Goal: Use online tool/utility: Use online tool/utility

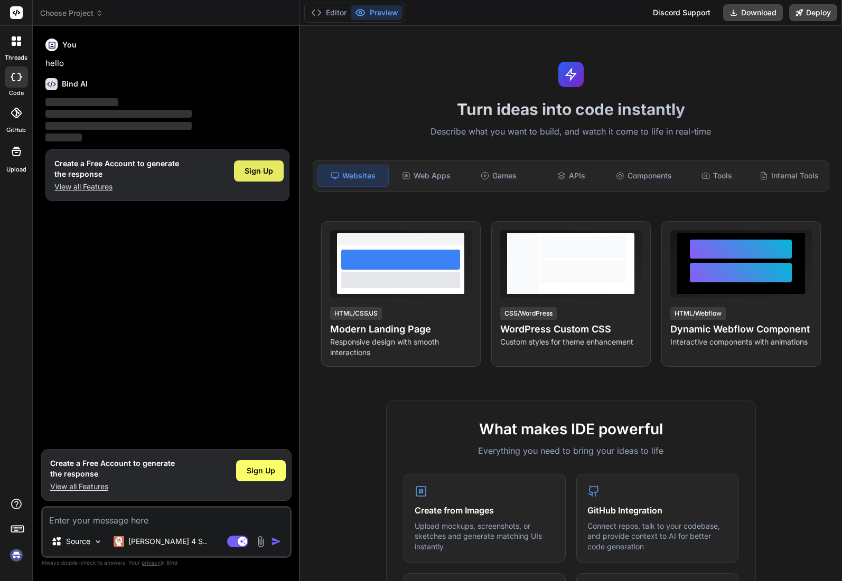
click at [250, 165] on div "Sign Up" at bounding box center [259, 171] width 50 height 21
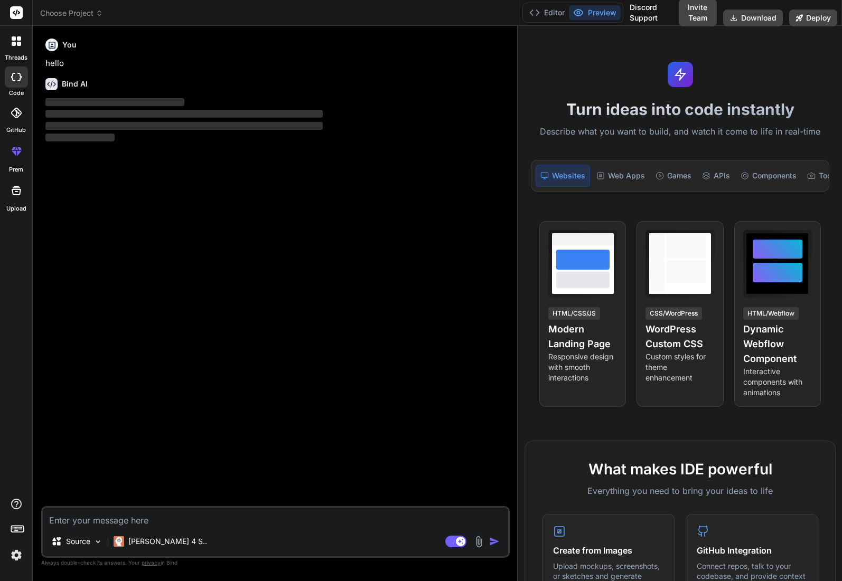
drag, startPoint x: 299, startPoint y: 50, endPoint x: 732, endPoint y: 94, distance: 435.2
click at [732, 94] on div "Choose Project Created with Pixso. Bind AI Web Search Created with Pixso. Code …" at bounding box center [437, 290] width 809 height 581
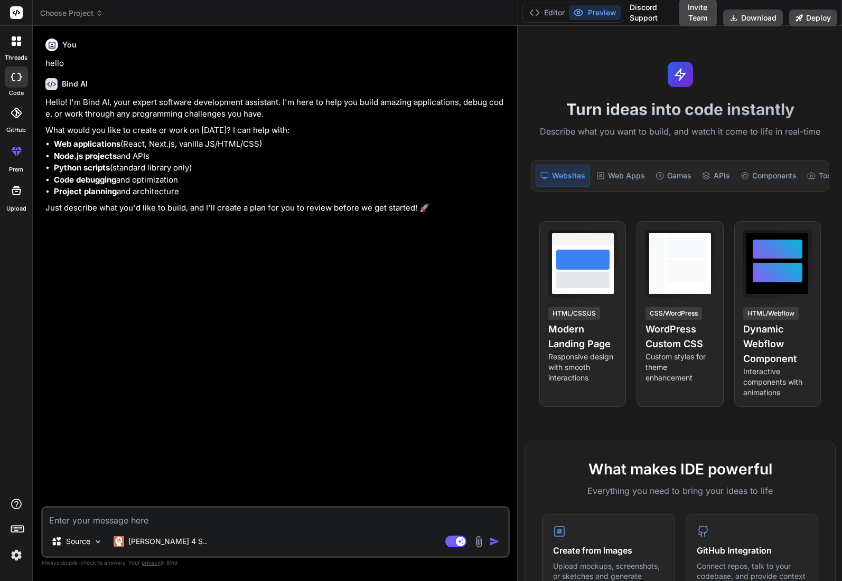
click at [184, 516] on textarea at bounding box center [275, 517] width 465 height 19
type textarea "x"
type textarea "p"
type textarea "x"
type textarea "pe"
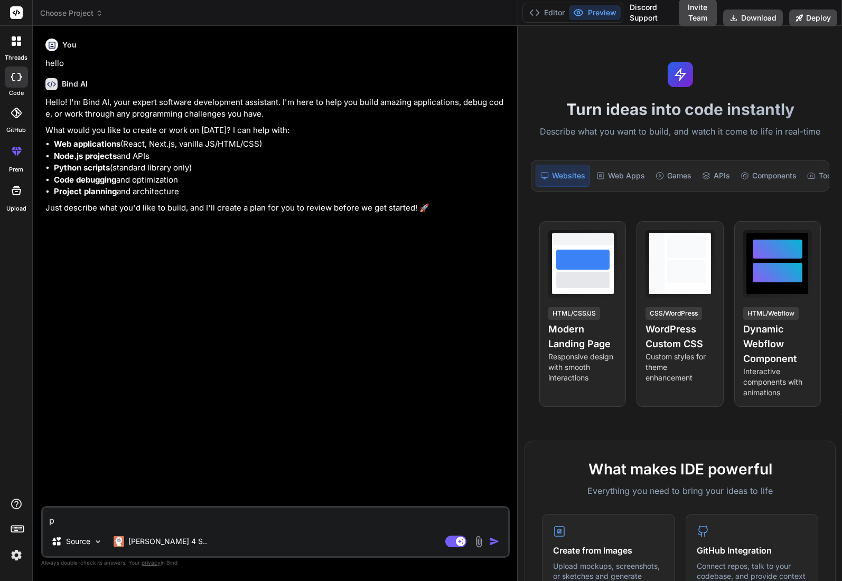
type textarea "x"
type textarea "per"
type textarea "x"
type textarea "per"
type textarea "x"
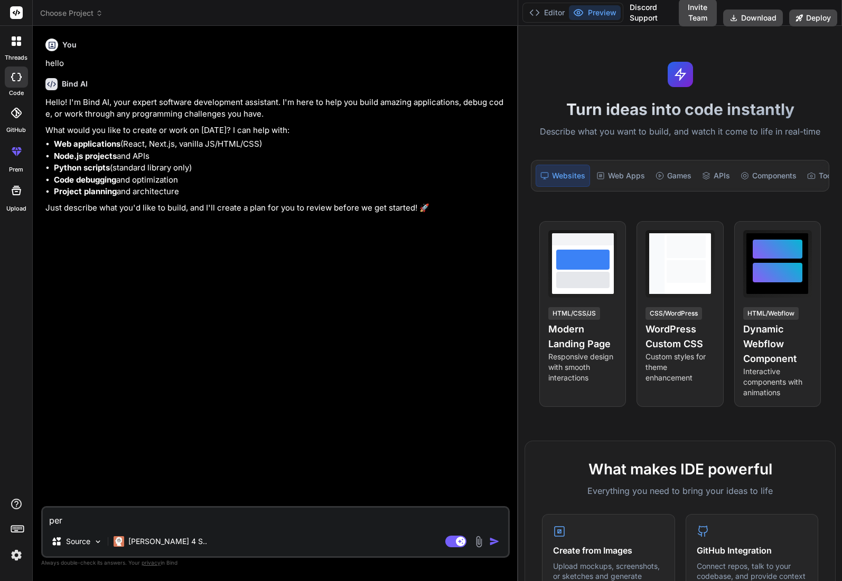
type textarea "per 1"
type textarea "x"
type textarea "per 1"
type textarea "x"
type textarea "per 1 p"
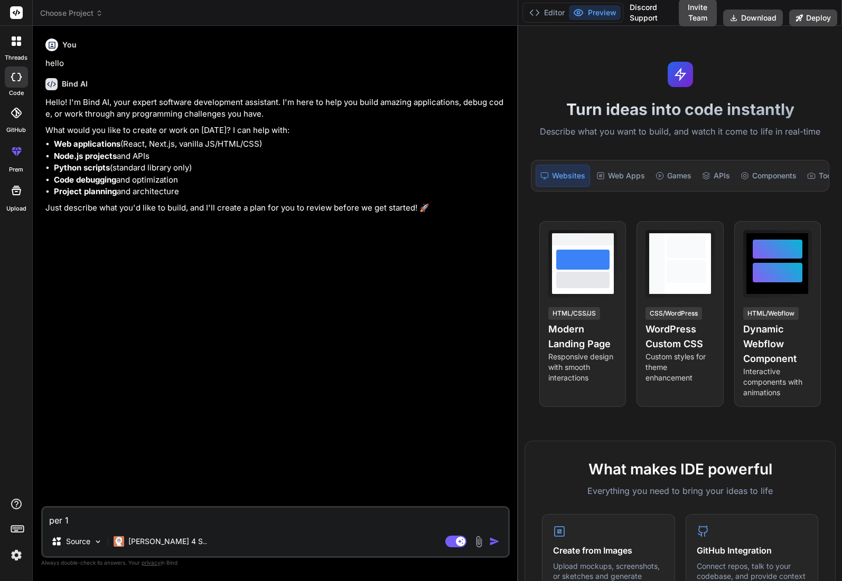
type textarea "x"
type textarea "per 1 pe"
type textarea "x"
type textarea "per 1 pez"
type textarea "x"
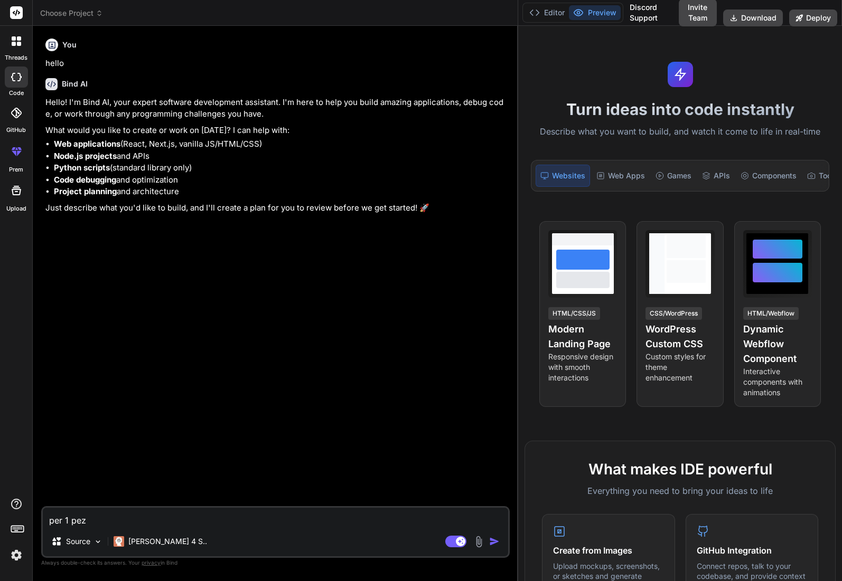
type textarea "per 1 pezz"
type textarea "x"
type textarea "per 1 pezzo"
type textarea "x"
type textarea "per 1 pezzo"
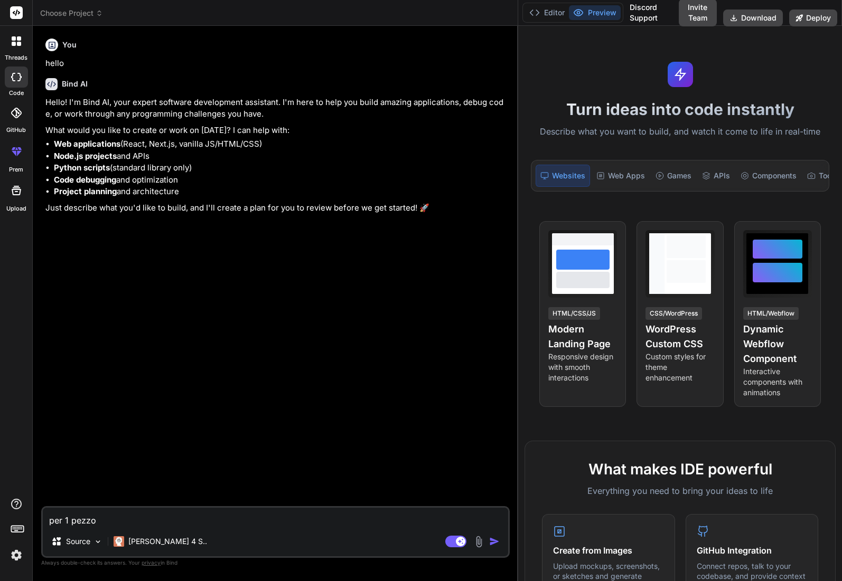
type textarea "x"
paste textarea "IT0005436701"
type textarea "per 1 pezzo IT0005436701"
type textarea "x"
type textarea "per 1 pezzo IT0005436701"
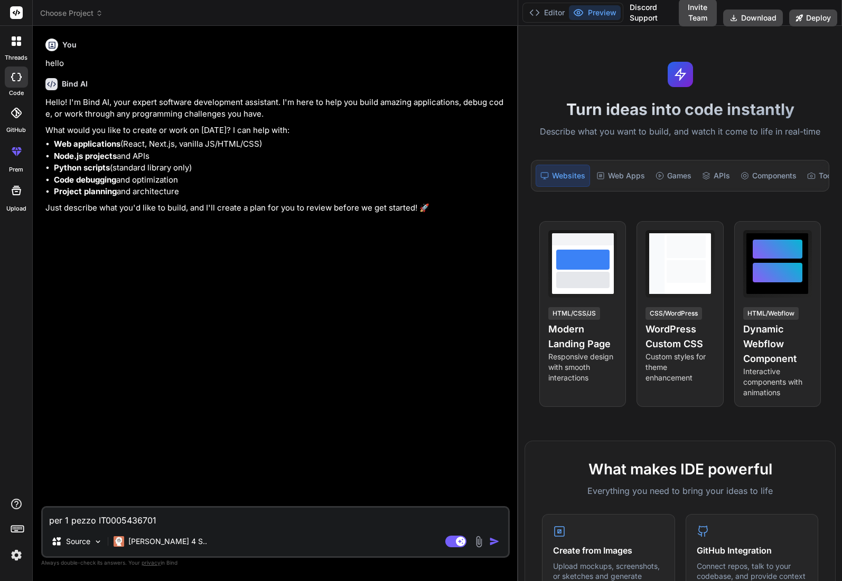
type textarea "x"
type textarea "per 1 pezzo IT0005436701 q"
type textarea "x"
type textarea "per 1 pezzo IT0005436701 qu"
type textarea "x"
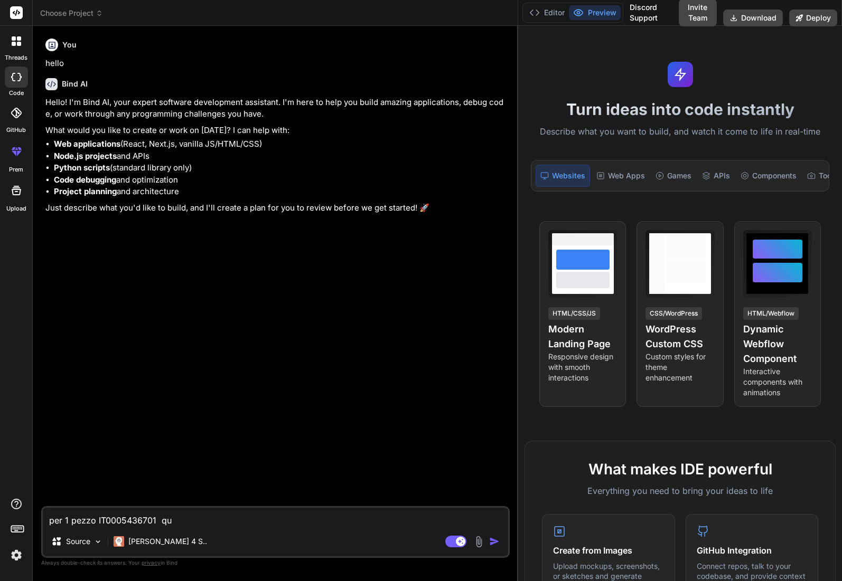
type textarea "per 1 pezzo IT0005436701 qua"
type textarea "x"
type textarea "per 1 pezzo IT0005436701 qual"
type textarea "x"
type textarea "per 1 pezzo IT0005436701 quale"
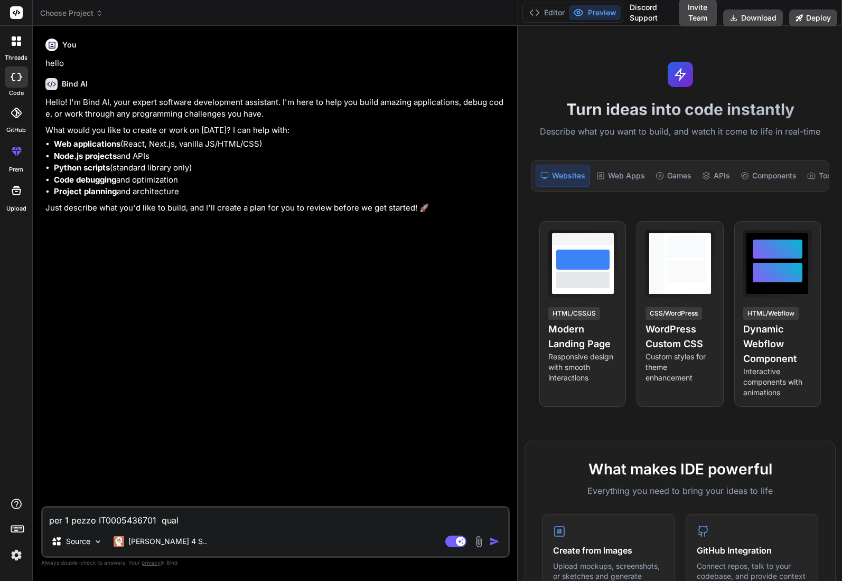
type textarea "x"
type textarea "per 1 pezzo IT0005436701 quale"
type textarea "x"
type textarea "per 1 pezzo IT0005436701 quale è"
type textarea "x"
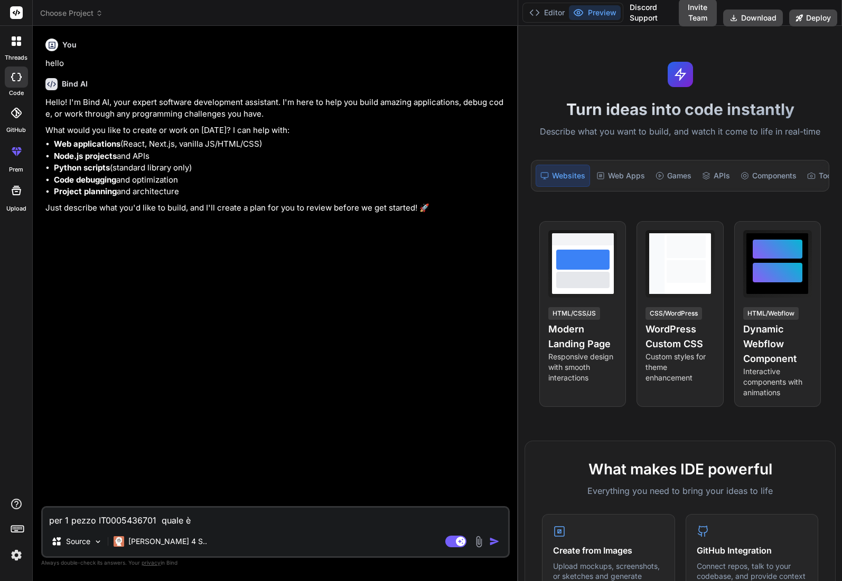
type textarea "per 1 pezzo IT0005436701 quale è"
type textarea "x"
type textarea "per 1 pezzo IT0005436701 quale è l"
type textarea "x"
type textarea "per 1 pezzo IT0005436701 quale è la"
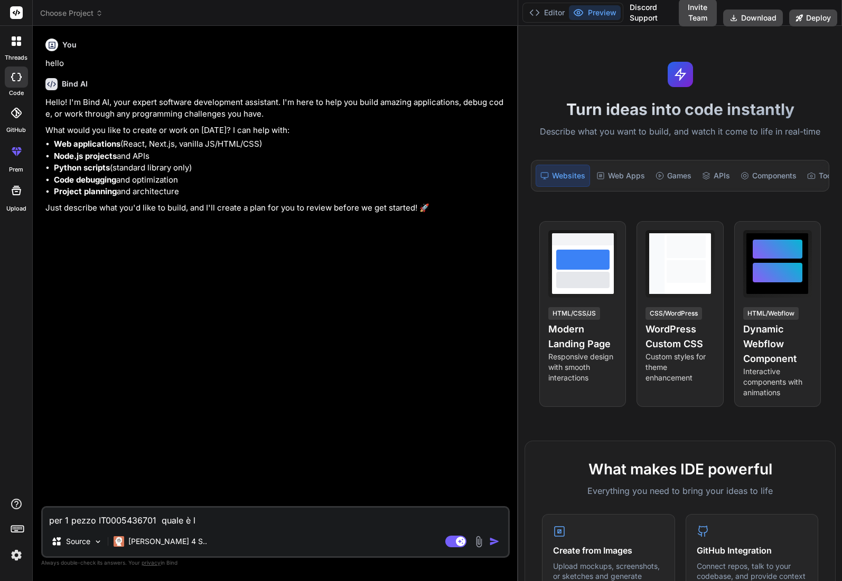
type textarea "x"
type textarea "per 1 pezzo IT0005436701 quale è la"
type textarea "x"
type textarea "per 1 pezzo IT0005436701 quale è la c"
type textarea "x"
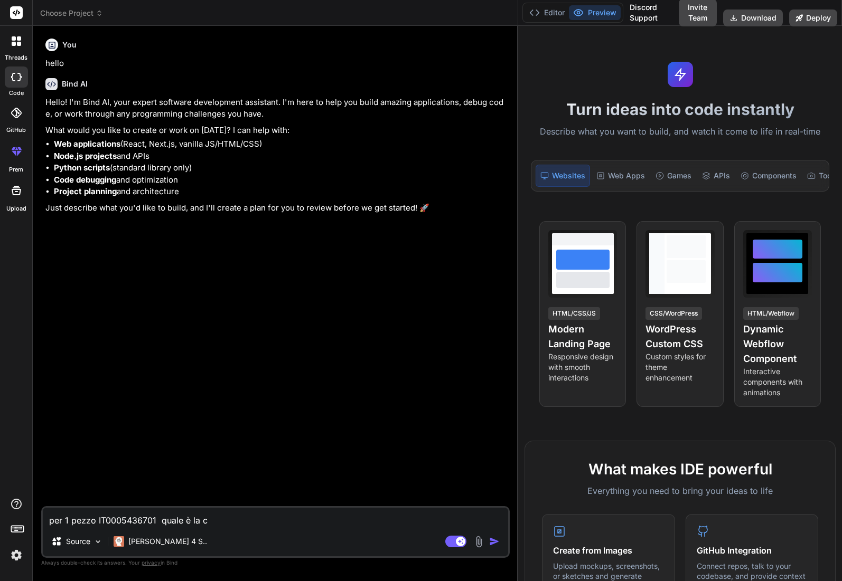
type textarea "per 1 pezzo IT0005436701 quale è la ce"
type textarea "x"
type textarea "per 1 pezzo IT0005436701 quale è la ced"
type textarea "x"
type textarea "per 1 pezzo IT0005436701 quale è la cedo"
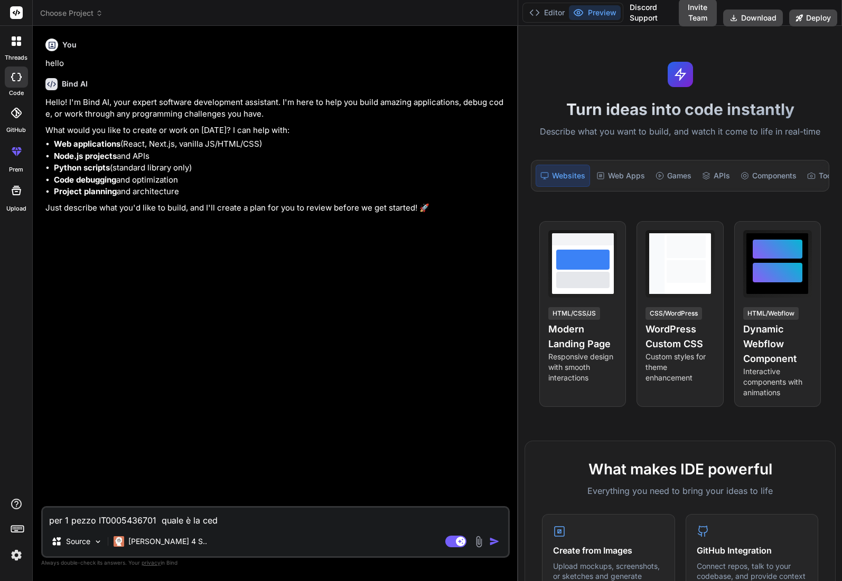
type textarea "x"
type textarea "per 1 pezzo IT0005436701 quale è la cedol"
type textarea "x"
type textarea "per 1 pezzo IT0005436701 quale è la cedola"
type textarea "x"
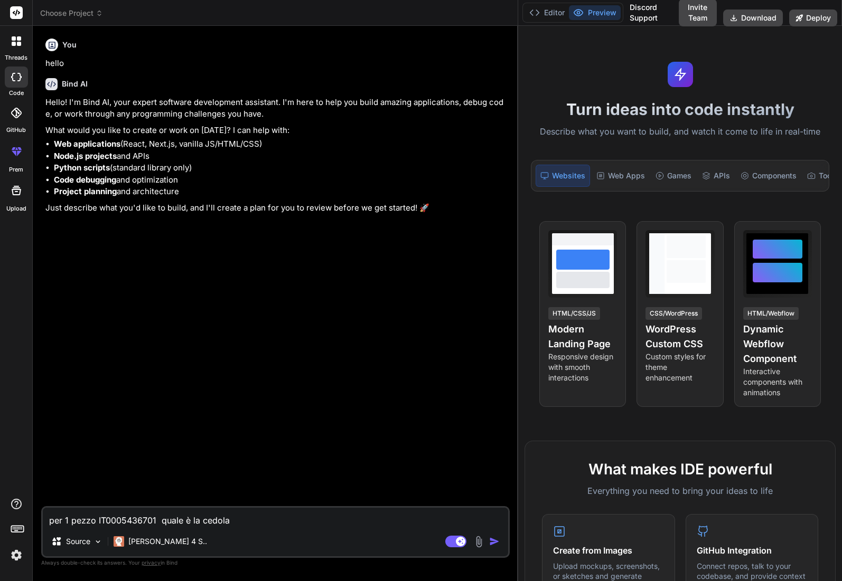
type textarea "per 1 pezzo IT0005436701 quale è la cedola"
type textarea "x"
type textarea "per 1 pezzo IT0005436701 quale è sla cedola"
type textarea "x"
type textarea "per 1 pezzo IT0005436701 quale è stla cedola"
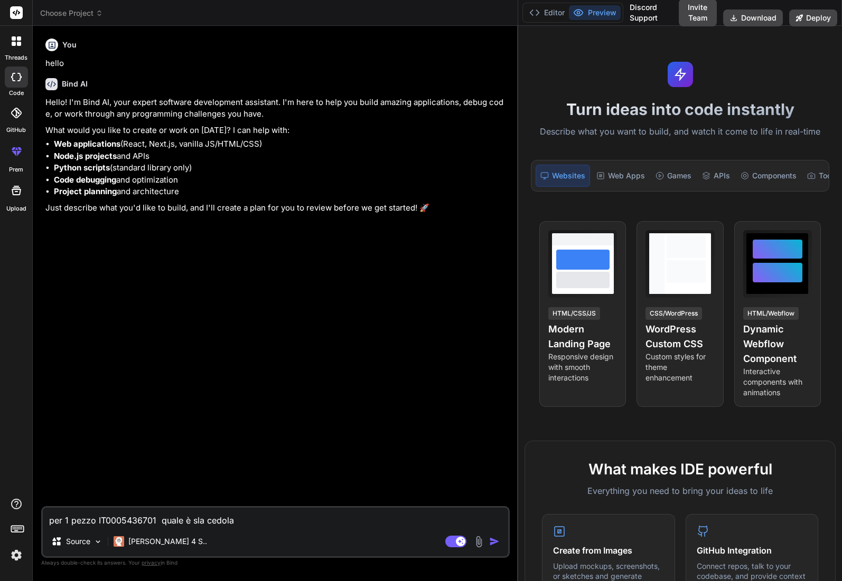
type textarea "x"
type textarea "per 1 pezzo IT0005436701 quale è stala cedola"
type textarea "x"
type textarea "per 1 pezzo IT0005436701 quale è statla cedola"
type textarea "x"
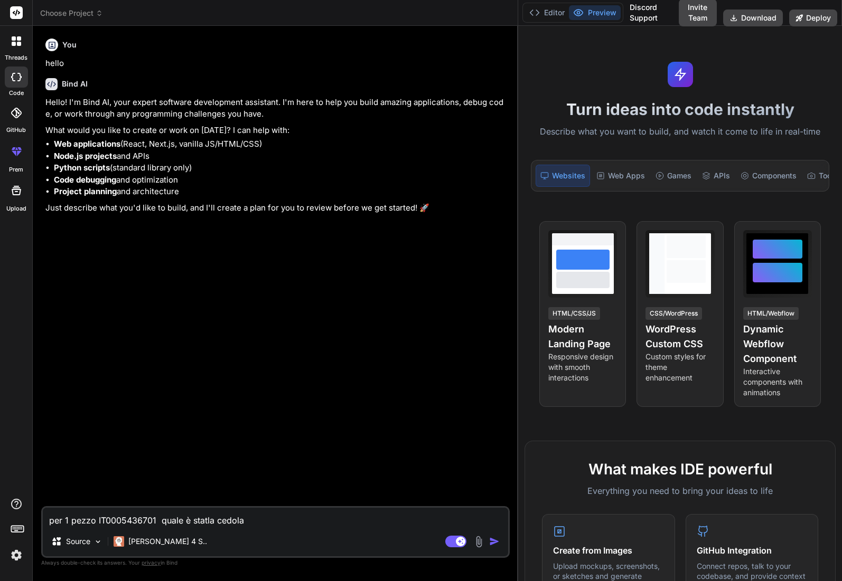
type textarea "per 1 pezzo IT0005436701 quale è stat la cedola"
type textarea "x"
type textarea "per 1 pezzo IT0005436701 quale è stat lla cedola"
type textarea "x"
type textarea "per 1 pezzo IT0005436701 quale è stat l'la cedola"
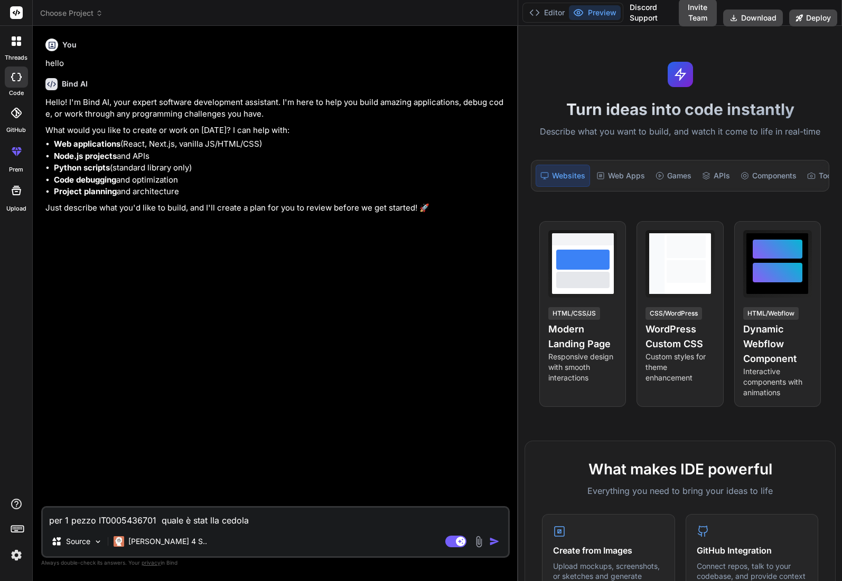
type textarea "x"
type textarea "per 1 pezzo IT0005436701 quale è stat l'ula cedola"
type textarea "x"
type textarea "per 1 pezzo IT0005436701 quale è stat l'[PERSON_NAME]"
type textarea "x"
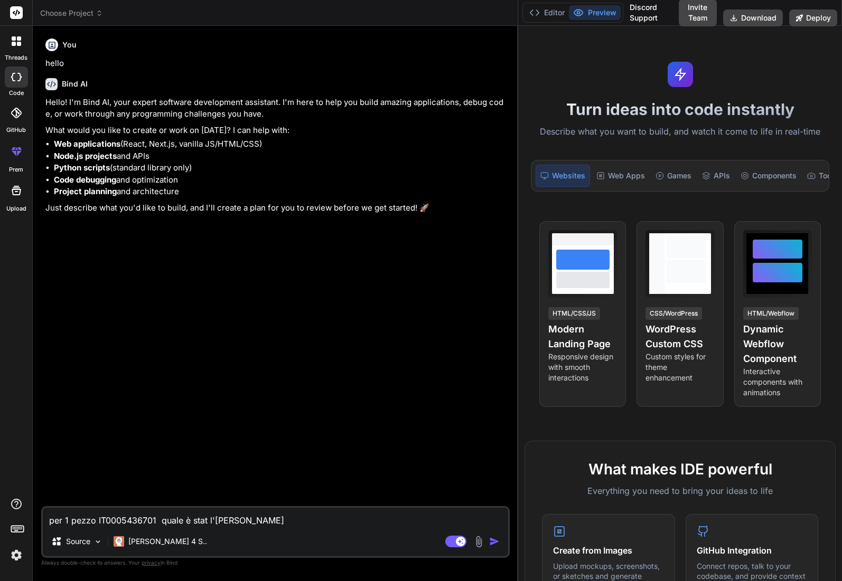
type textarea "per 1 pezzo IT0005436701 quale è stat l'ultla cedola"
type textarea "x"
type textarea "per 1 pezzo IT0005436701 quale è stat l'ultila cedola"
type textarea "x"
type textarea "per 1 pezzo IT0005436701 quale è stat l'ultimla cedola"
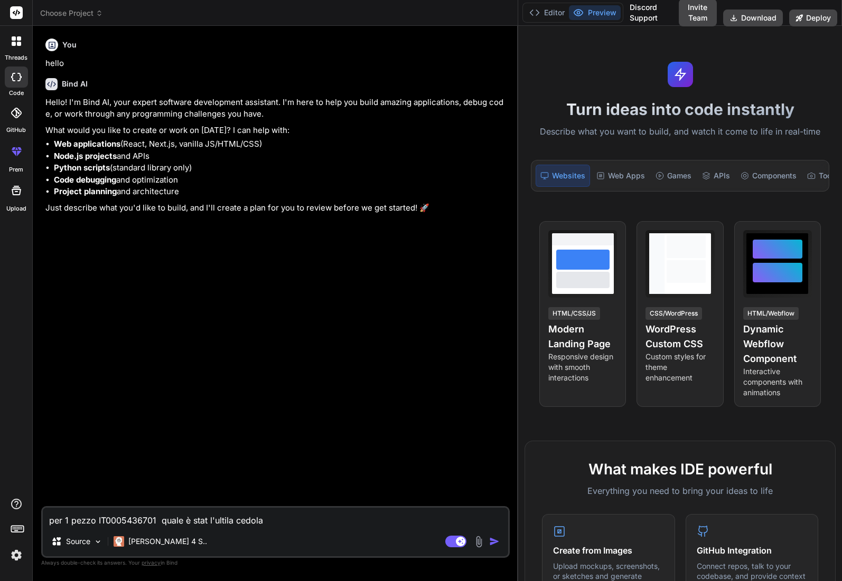
type textarea "x"
type textarea "per 1 pezzo IT0005436701 quale è stat l'ultimala cedola"
type textarea "x"
type textarea "per 1 pezzo IT0005436701 quale è stat l'ultima la cedola"
type textarea "x"
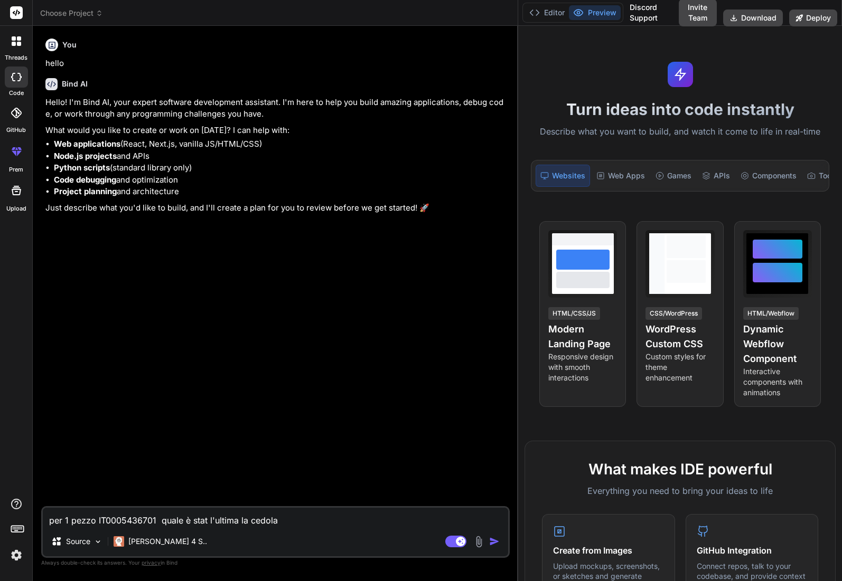
type textarea "per 1 pezzo IT0005436701 quale è stat l'ultima a cedola"
type textarea "x"
type textarea "per 1 pezzo IT0005436701 quale è stat l'ultima cedola"
type textarea "x"
type textarea "per 1 pezzo IT0005436701 quale è stat al'ultima cedola"
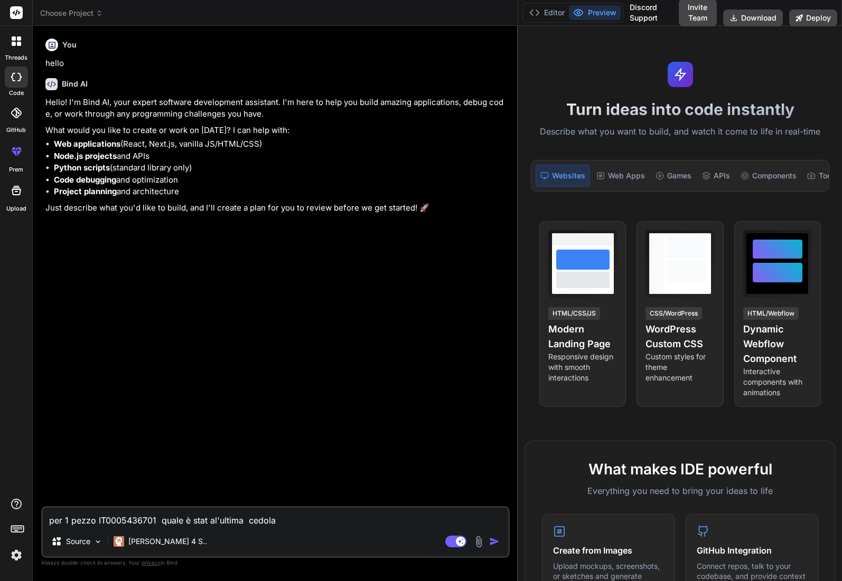
type textarea "x"
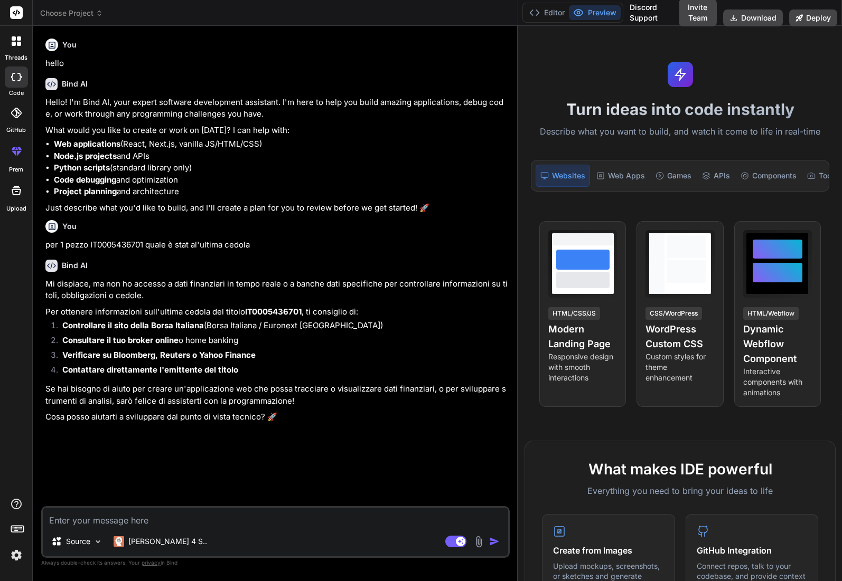
type textarea "x"
drag, startPoint x: 256, startPoint y: 246, endPoint x: 40, endPoint y: 251, distance: 215.5
click at [40, 251] on div "Bind AI Web Search Created with Pixso. Code Generator You hello Bind AI Hello! …" at bounding box center [275, 303] width 485 height 555
copy p "per 1 pezzo IT0005436701 quale è stat al'ultima cedola"
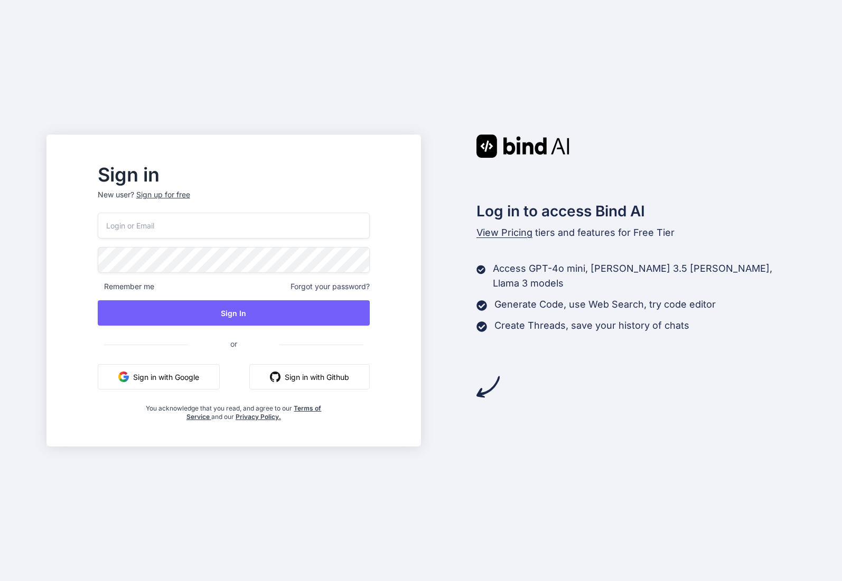
click at [197, 385] on button "Sign in with Google" at bounding box center [159, 376] width 122 height 25
